Goal: Information Seeking & Learning: Learn about a topic

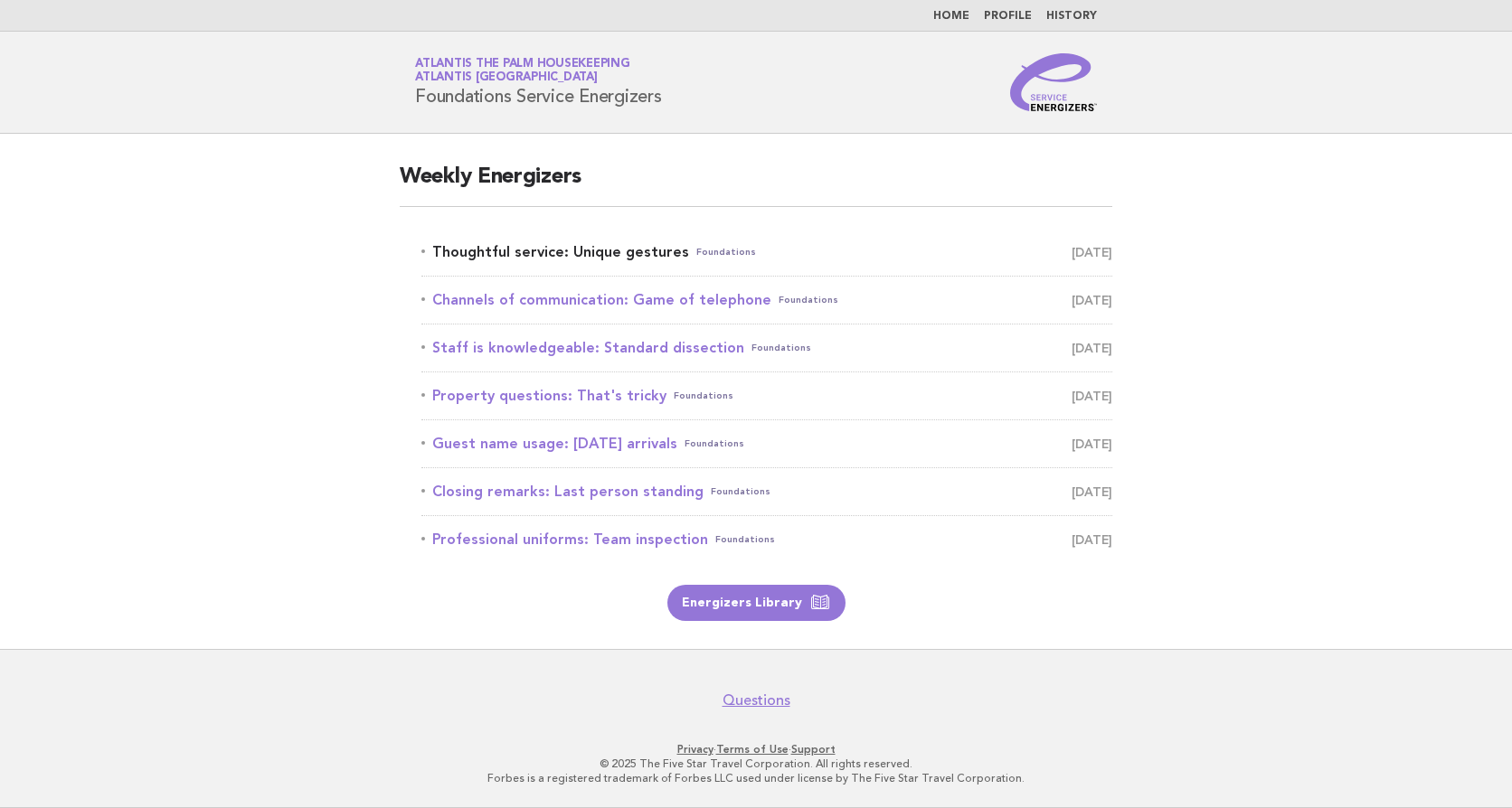
click at [527, 256] on link "Thoughtful service: Unique gestures Foundations August 28" at bounding box center [766, 253] width 691 height 26
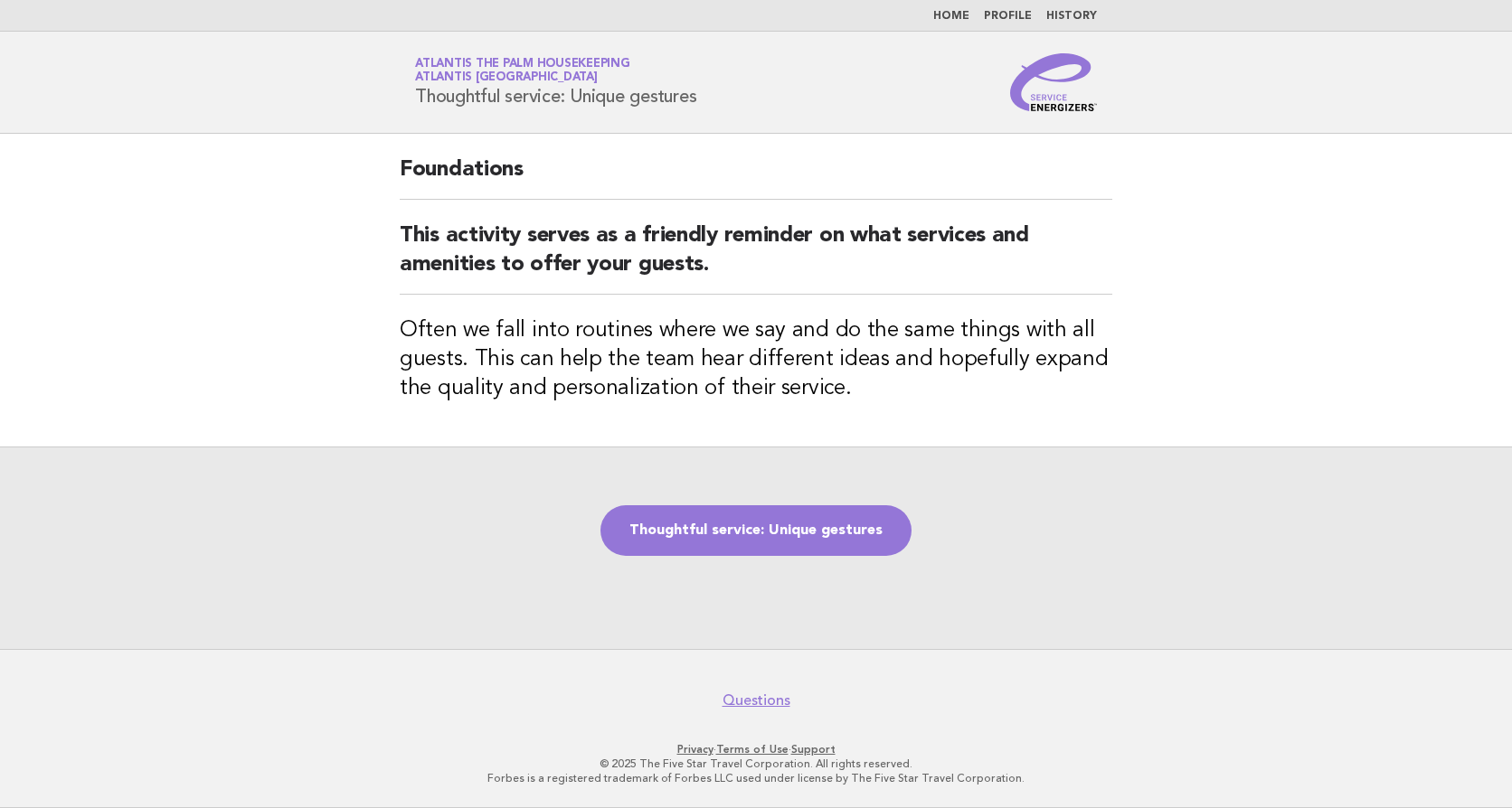
drag, startPoint x: 961, startPoint y: 18, endPoint x: 902, endPoint y: 35, distance: 61.4
click at [962, 17] on link "Home" at bounding box center [952, 16] width 36 height 11
